Goal: Find specific page/section: Find specific page/section

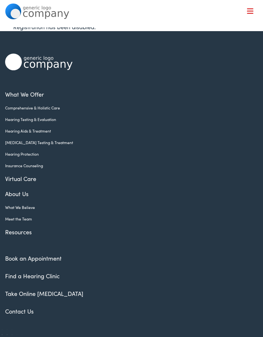
click at [26, 218] on link "Meet the Team" at bounding box center [126, 219] width 243 height 6
